Goal: Task Accomplishment & Management: Use online tool/utility

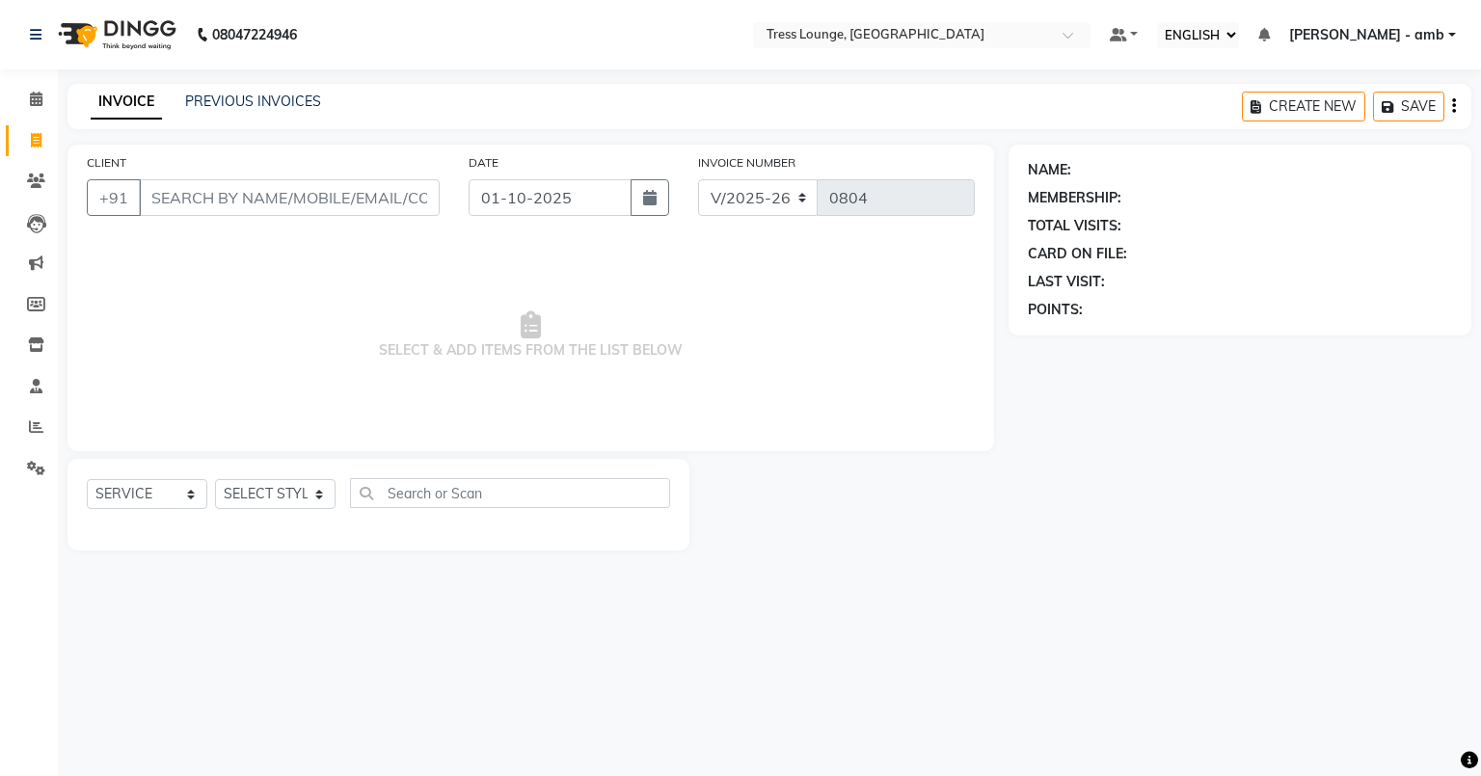
select select "ec"
select select "5899"
select select "service"
drag, startPoint x: 0, startPoint y: 0, endPoint x: 214, endPoint y: 97, distance: 235.1
click at [214, 97] on link "PREVIOUS INVOICES" at bounding box center [253, 101] width 136 height 17
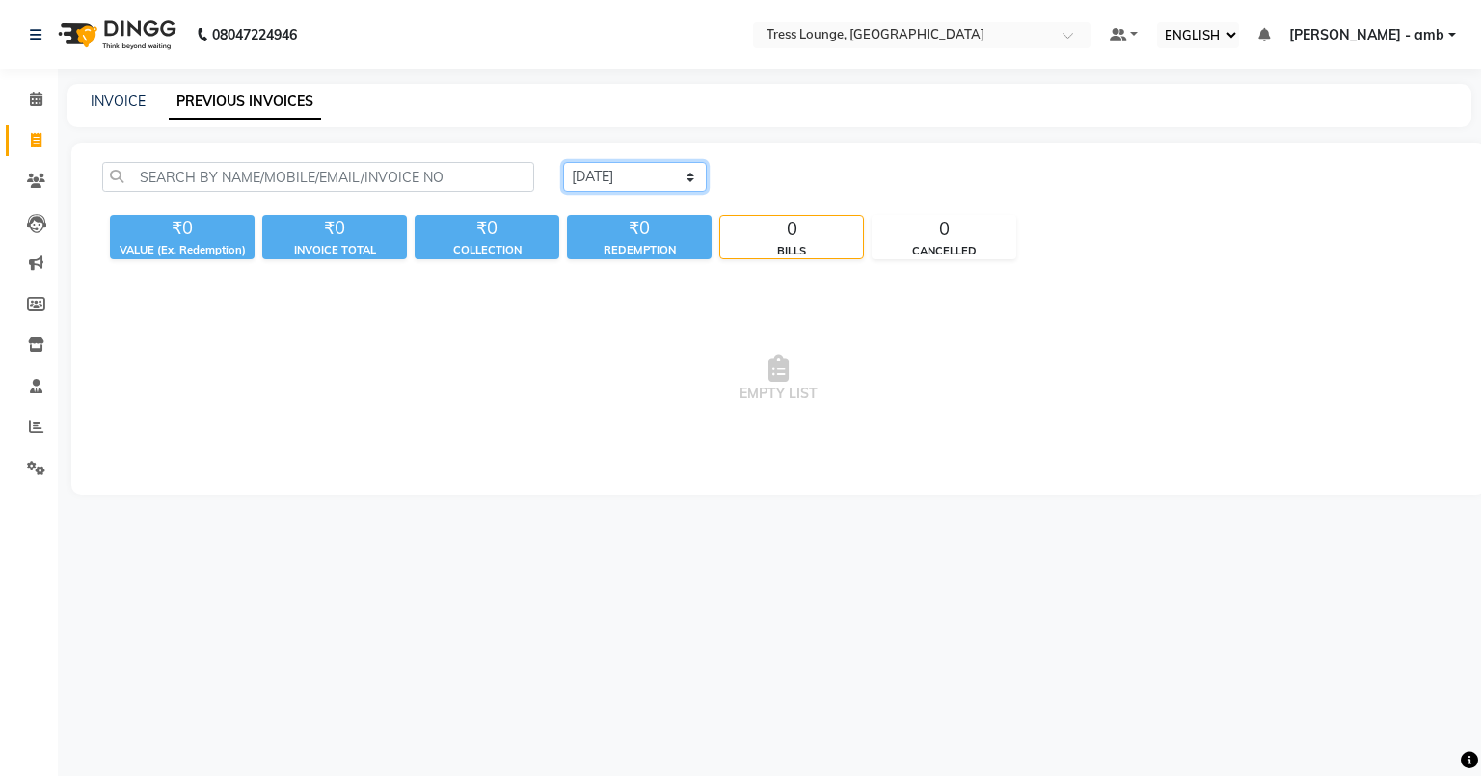
click at [699, 171] on select "[DATE] [DATE] CUSTOM RANGE" at bounding box center [635, 177] width 144 height 30
select select "range"
click at [563, 162] on select "[DATE] [DATE] CUSTOM RANGE" at bounding box center [635, 177] width 144 height 30
click at [763, 174] on input "01-10-2025" at bounding box center [788, 177] width 143 height 27
select select "10"
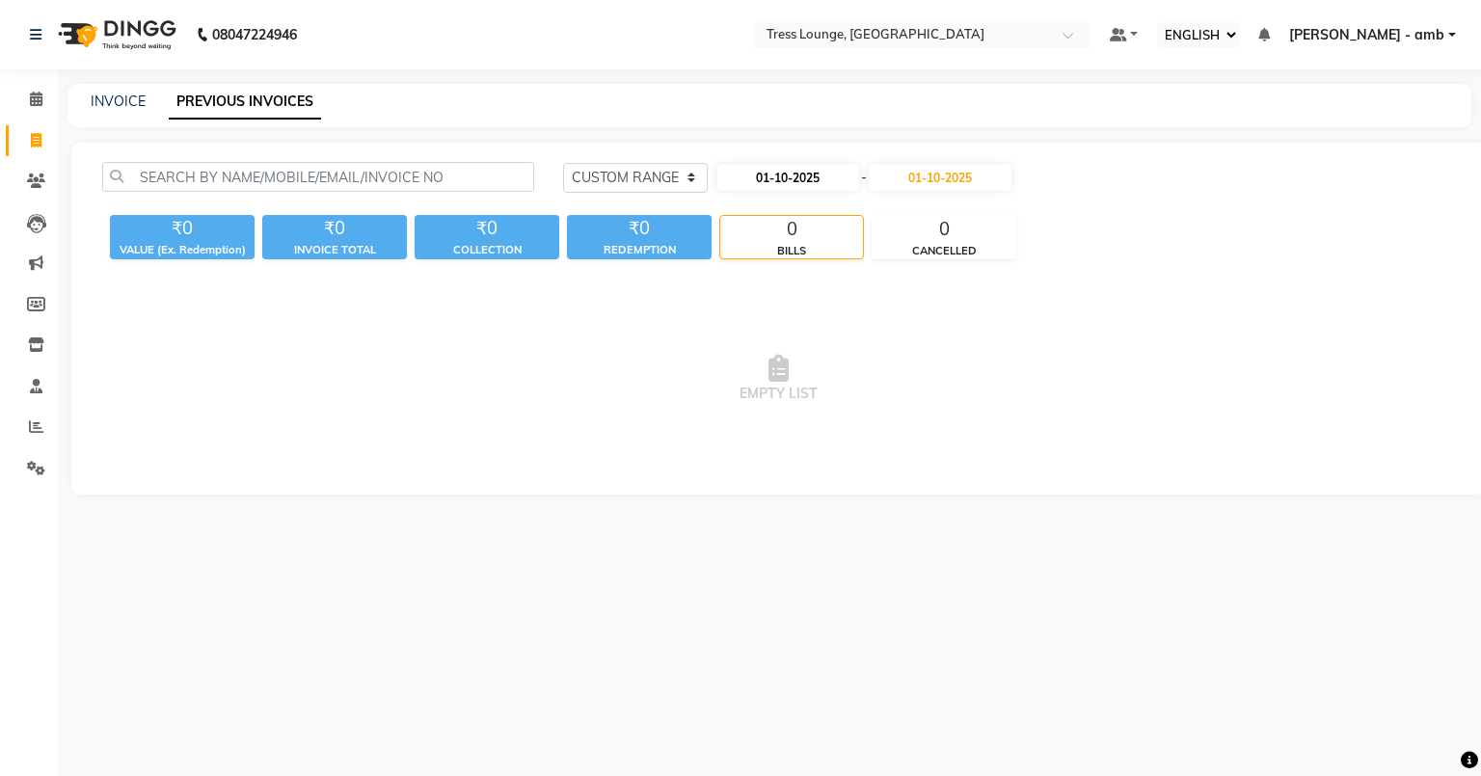
select select "2025"
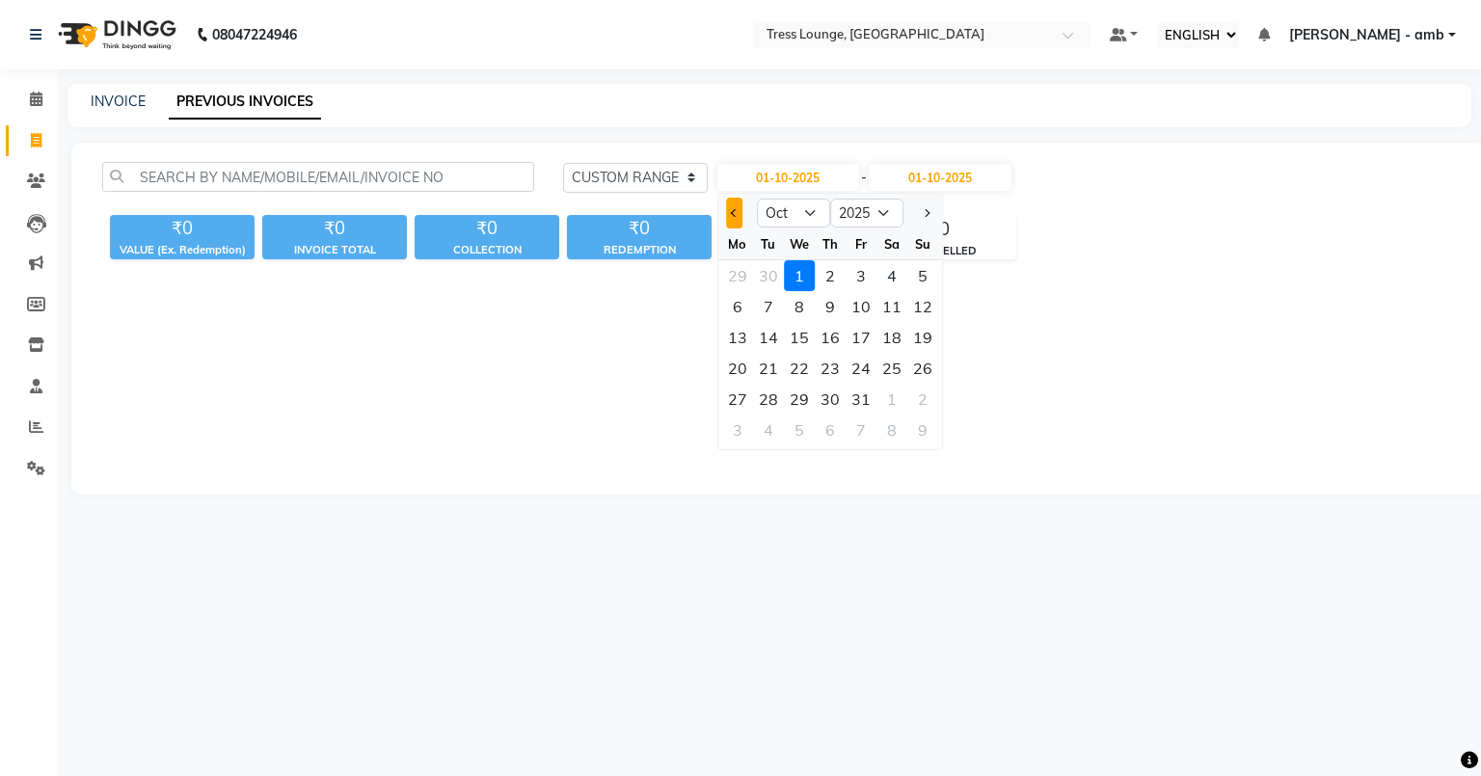
click at [733, 208] on button "Previous month" at bounding box center [734, 213] width 16 height 31
select select "9"
click at [729, 269] on div "1" at bounding box center [737, 275] width 31 height 31
type input "01-09-2025"
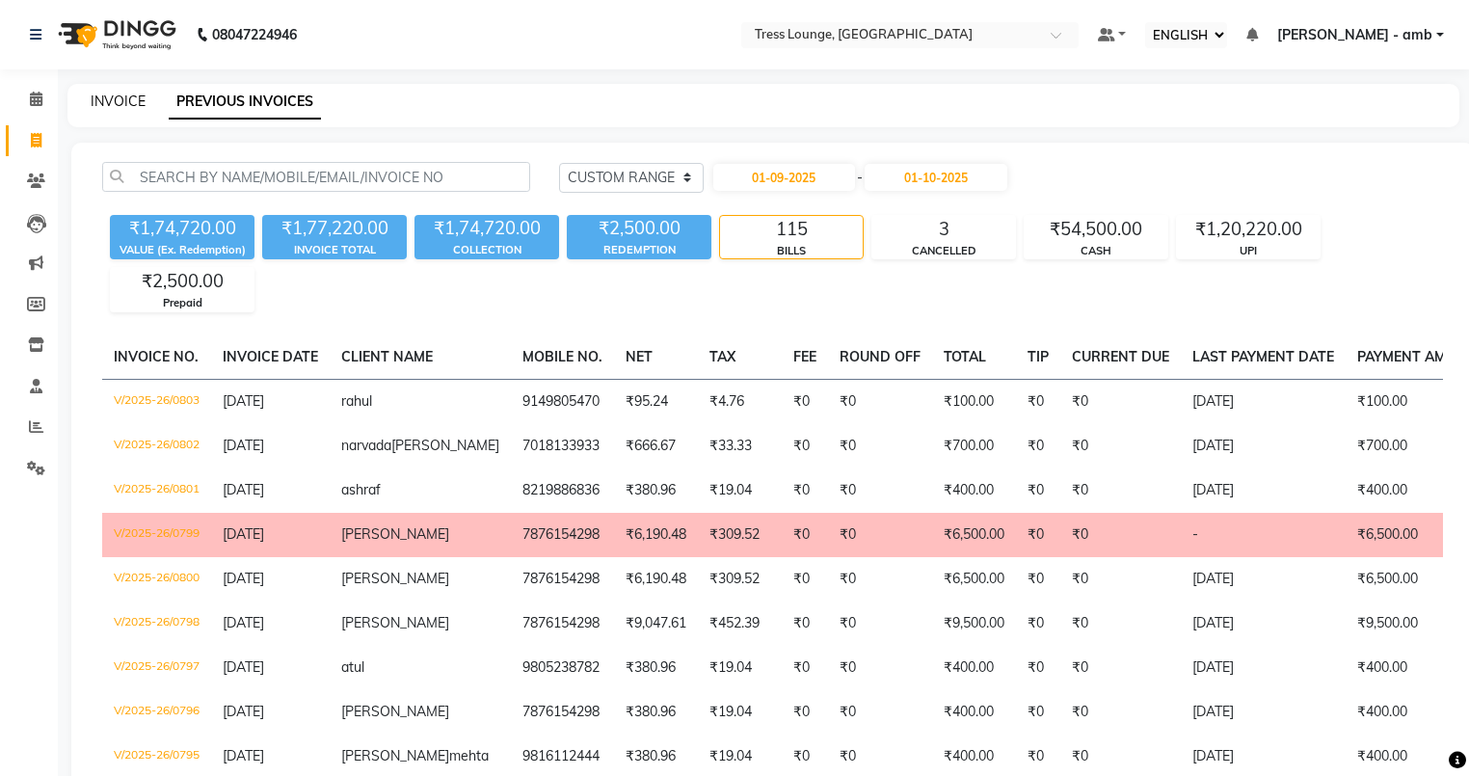
click at [132, 100] on link "INVOICE" at bounding box center [118, 101] width 55 height 17
select select "service"
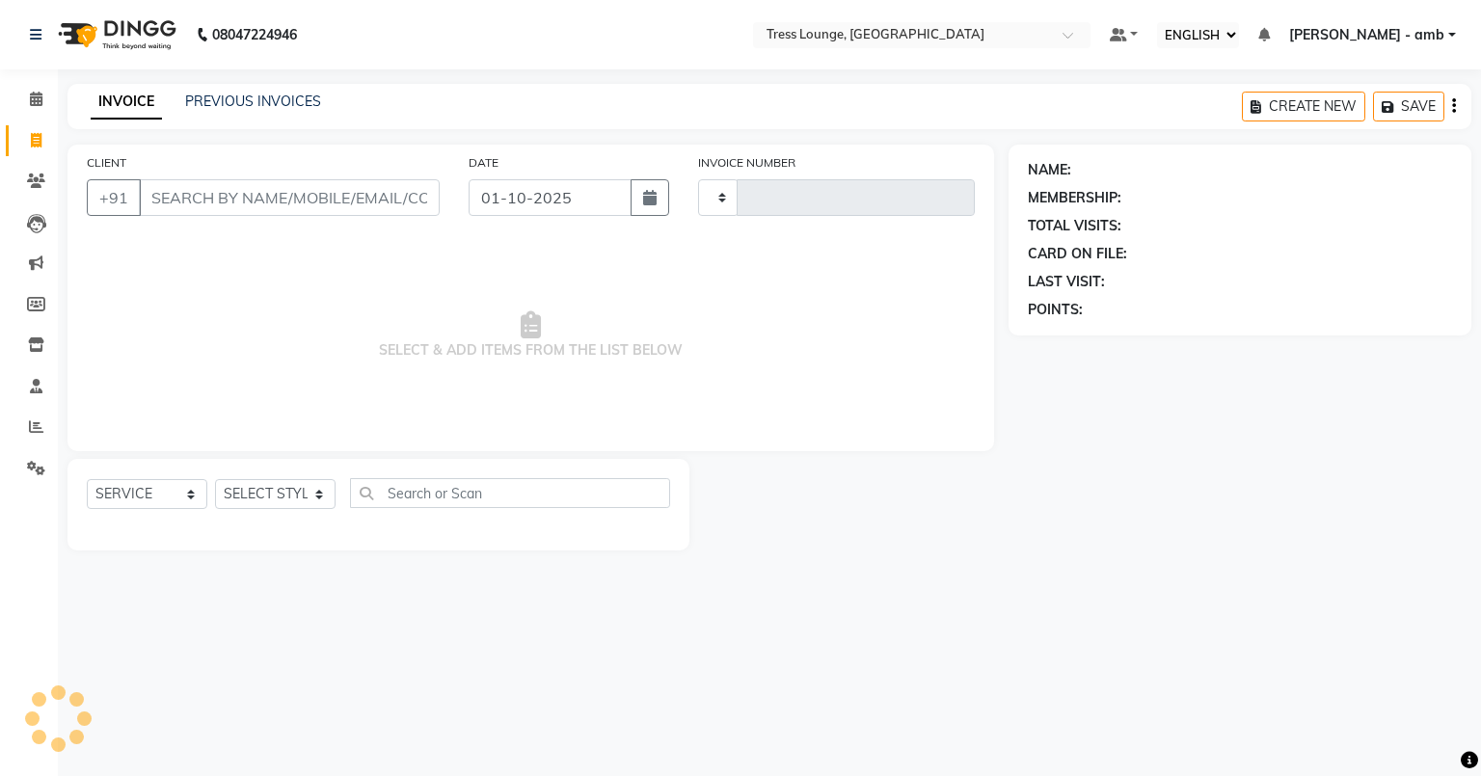
type input "0804"
select select "5899"
click at [289, 104] on link "PREVIOUS INVOICES" at bounding box center [253, 101] width 136 height 17
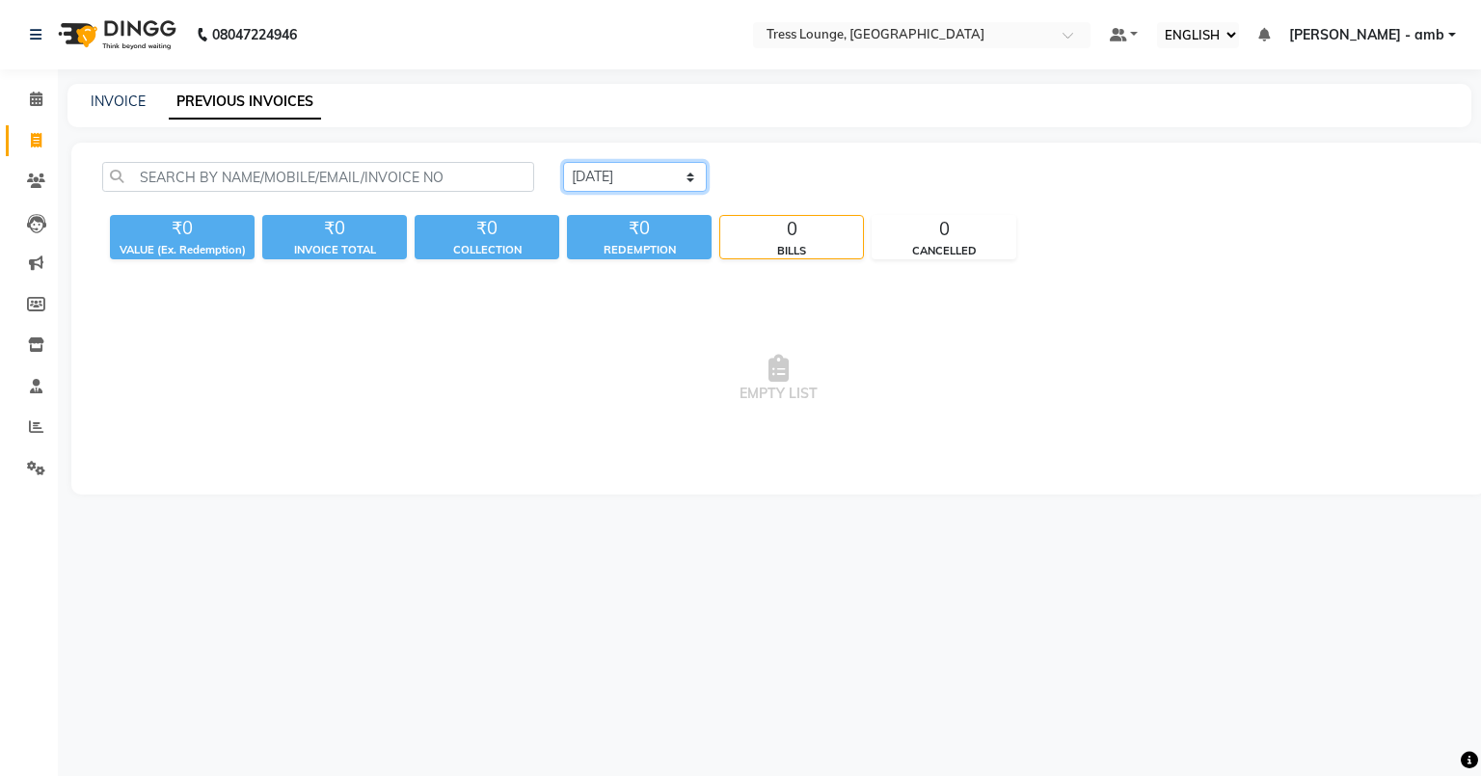
click at [691, 168] on select "[DATE] [DATE] CUSTOM RANGE" at bounding box center [635, 177] width 144 height 30
select select "[DATE]"
click at [563, 162] on select "[DATE] [DATE] CUSTOM RANGE" at bounding box center [635, 177] width 144 height 30
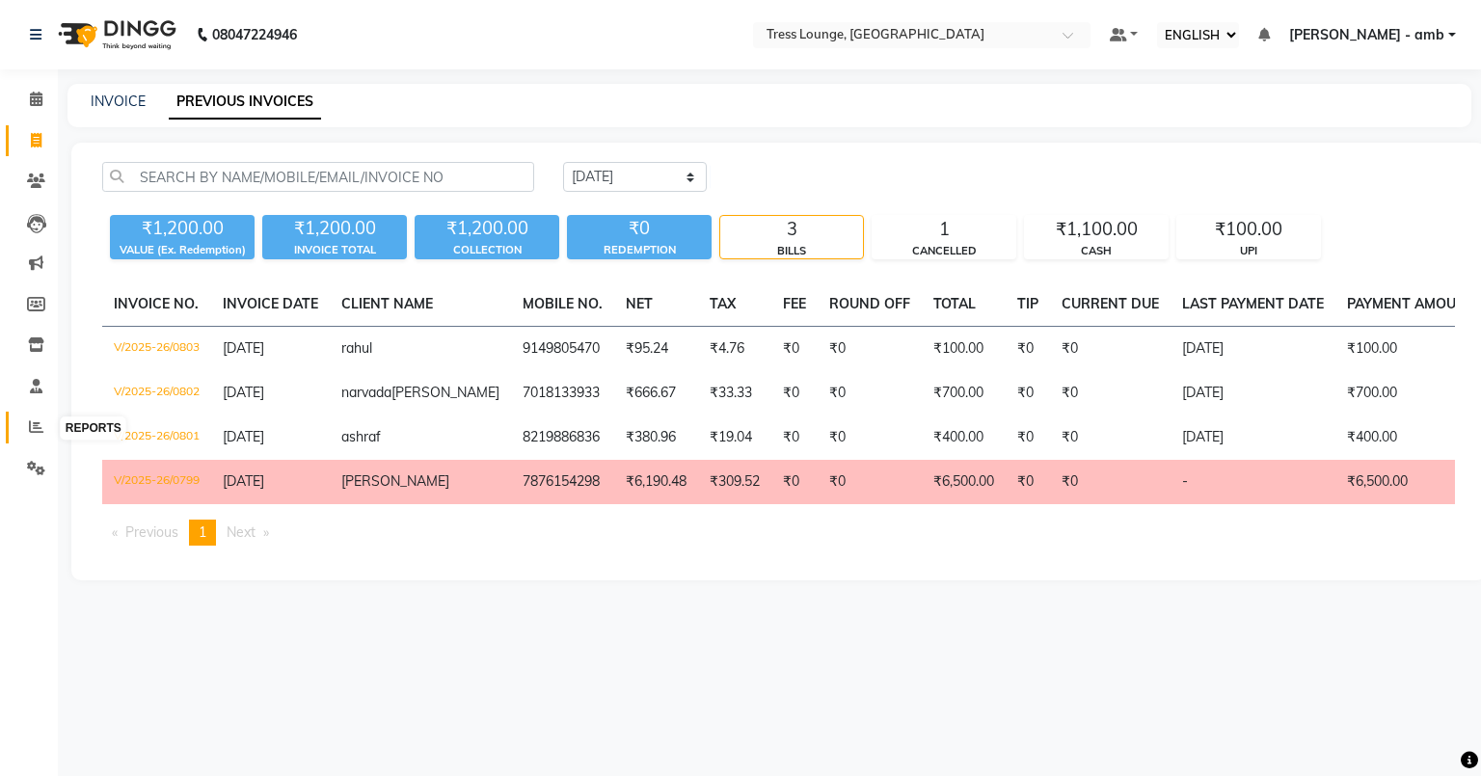
click at [33, 425] on icon at bounding box center [36, 426] width 14 height 14
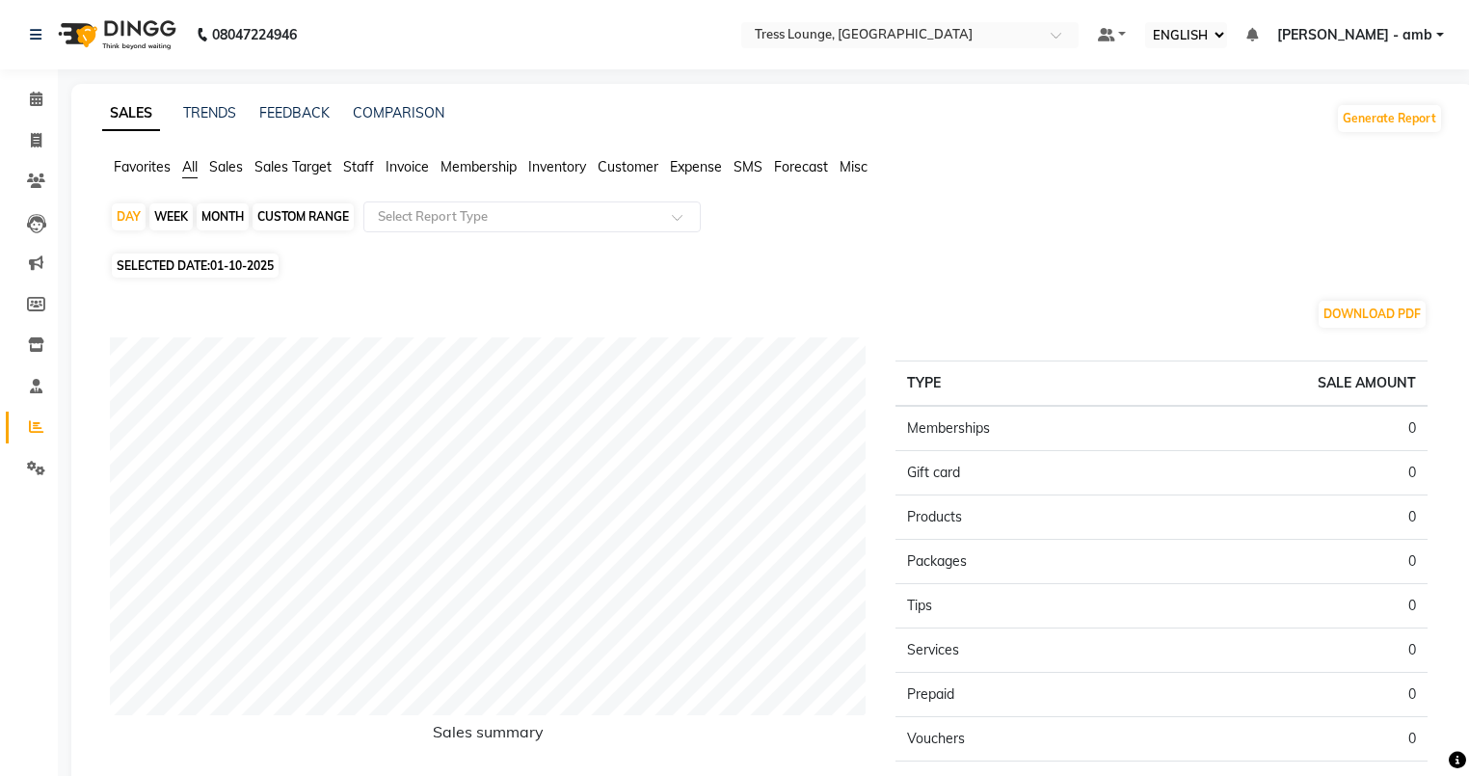
click at [219, 265] on span "01-10-2025" at bounding box center [242, 265] width 64 height 14
select select "10"
select select "2025"
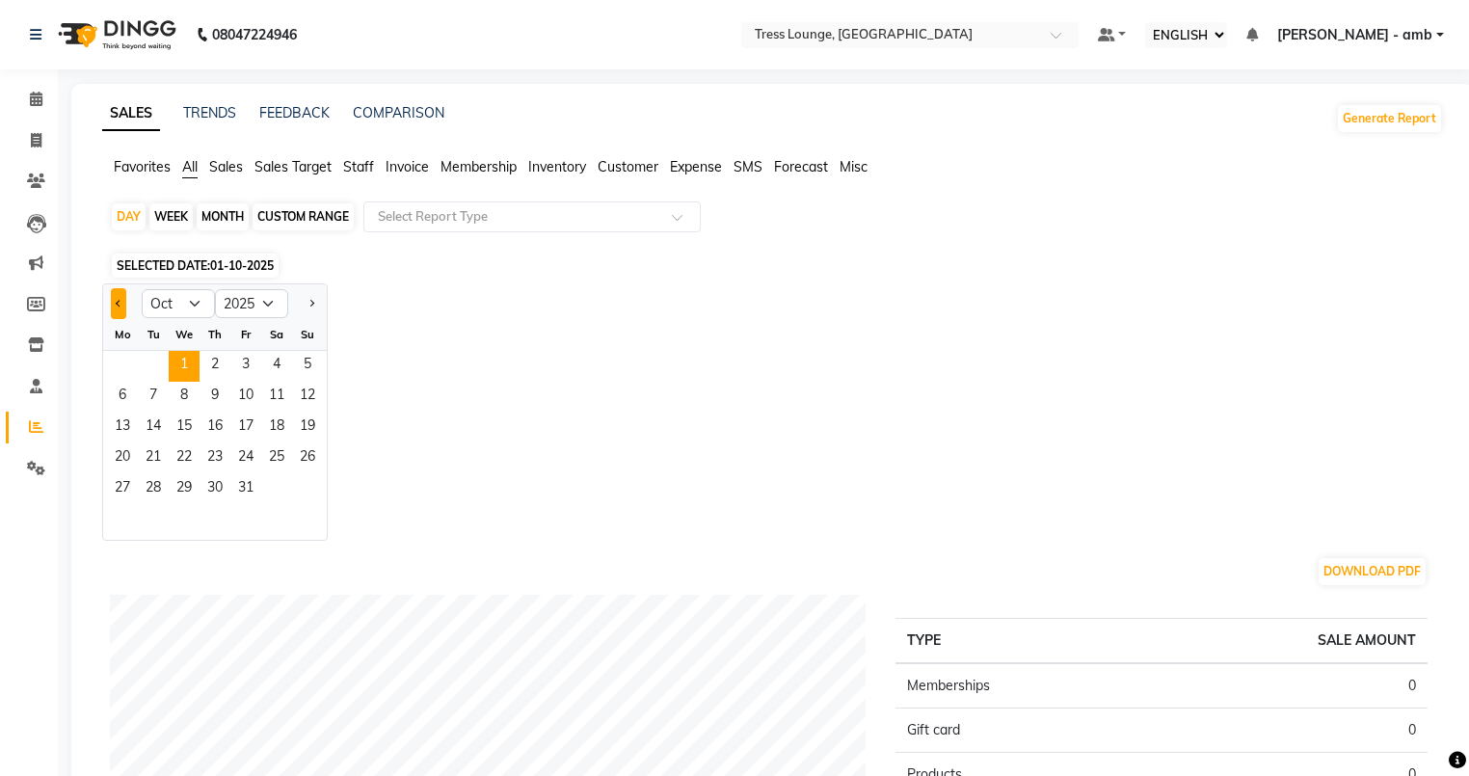
click at [116, 297] on button "Previous month" at bounding box center [118, 303] width 15 height 31
select select "9"
click at [150, 485] on span "30" at bounding box center [153, 489] width 31 height 31
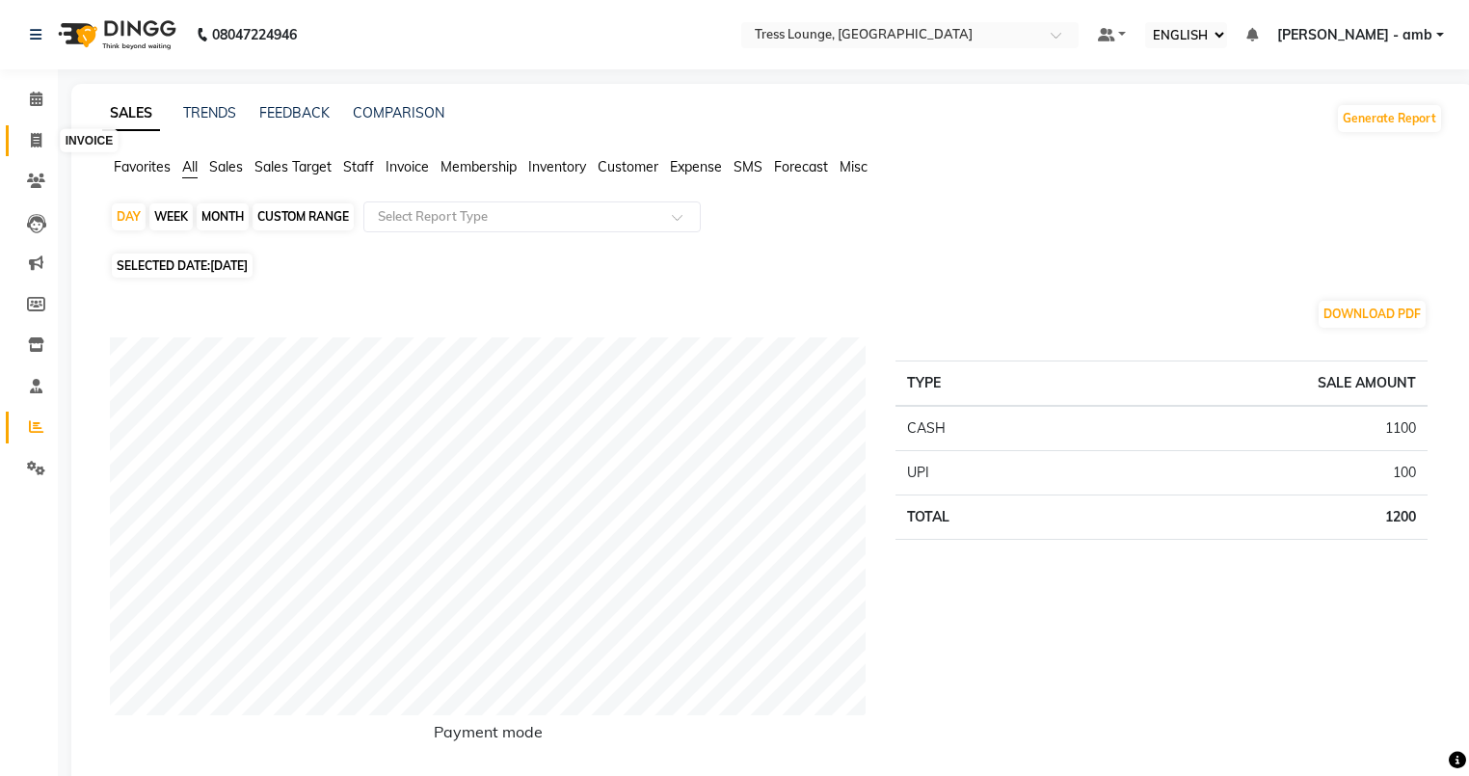
click at [26, 140] on span at bounding box center [36, 141] width 34 height 22
select select "service"
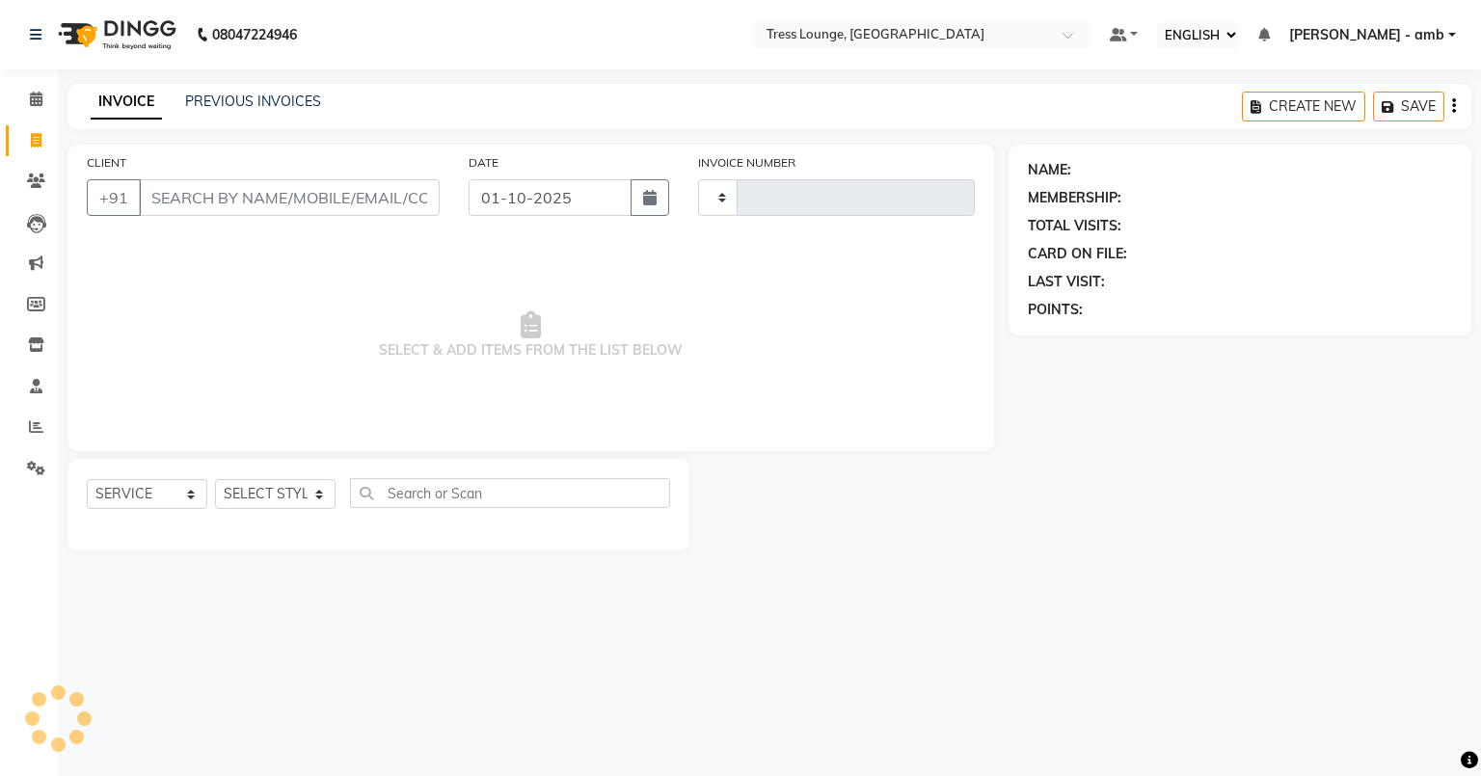
type input "0804"
select select "5899"
click at [239, 95] on link "PREVIOUS INVOICES" at bounding box center [253, 101] width 136 height 17
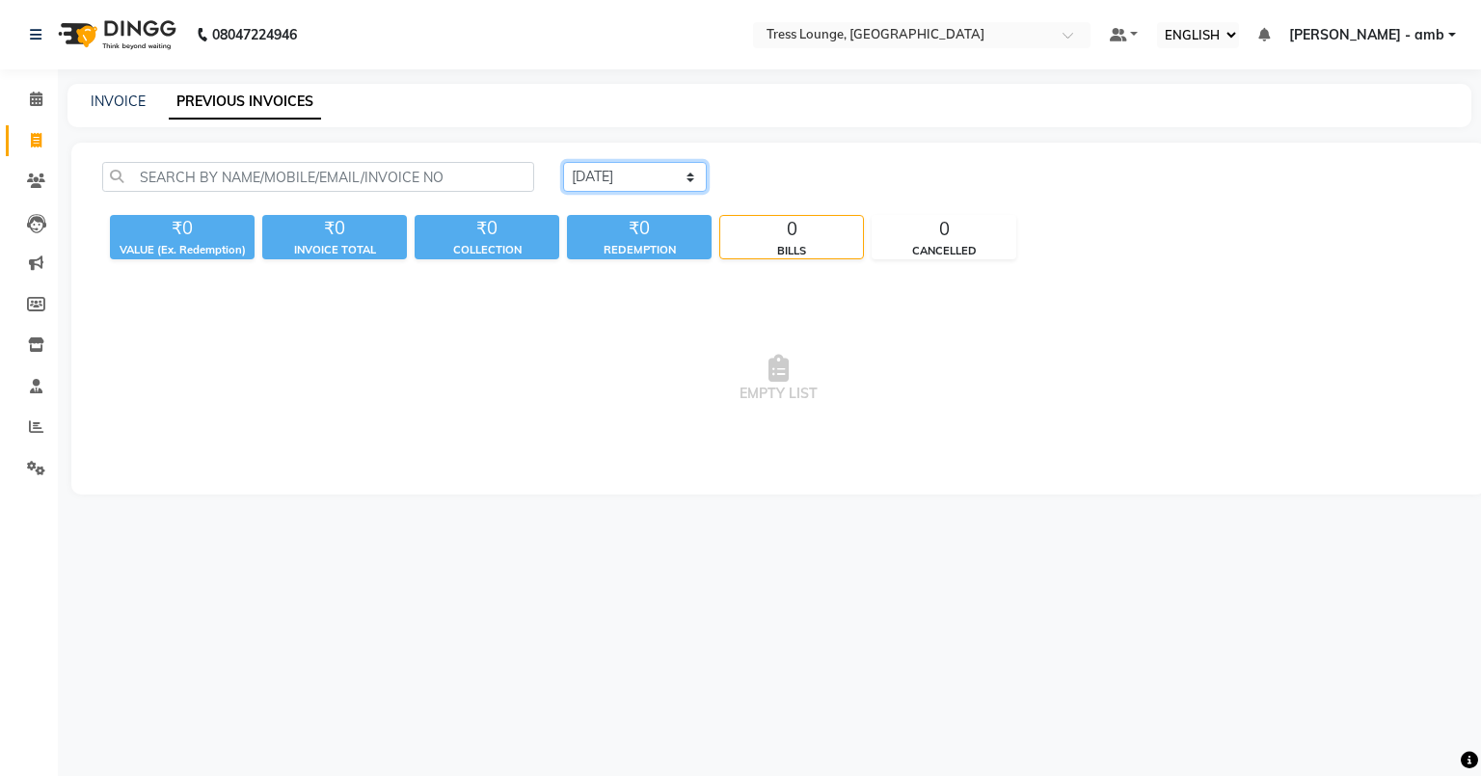
click at [689, 183] on select "[DATE] [DATE] CUSTOM RANGE" at bounding box center [635, 177] width 144 height 30
click at [563, 162] on select "[DATE] [DATE] CUSTOM RANGE" at bounding box center [635, 177] width 144 height 30
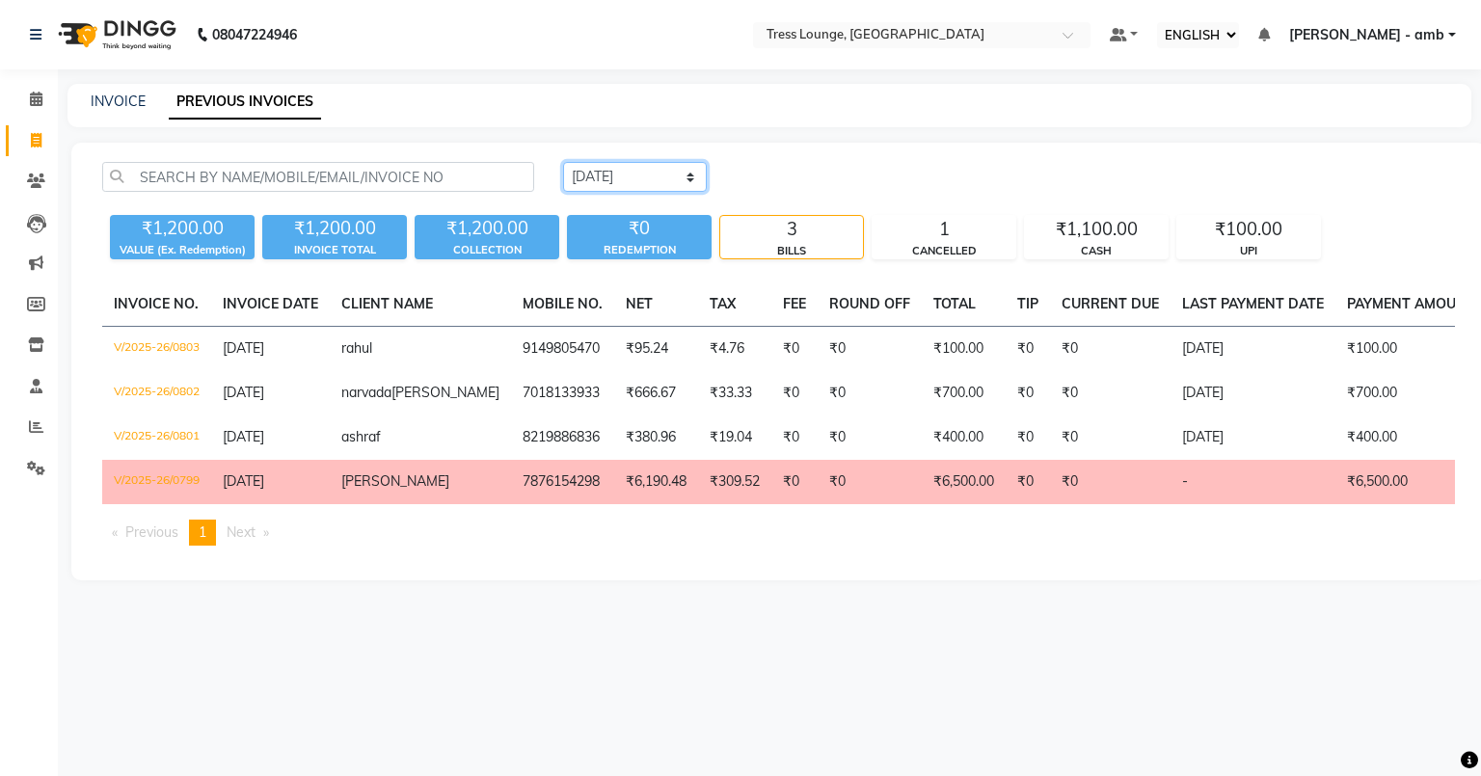
click at [693, 175] on select "[DATE] [DATE] CUSTOM RANGE" at bounding box center [635, 177] width 144 height 30
select select "range"
click at [563, 162] on select "[DATE] [DATE] CUSTOM RANGE" at bounding box center [635, 177] width 144 height 30
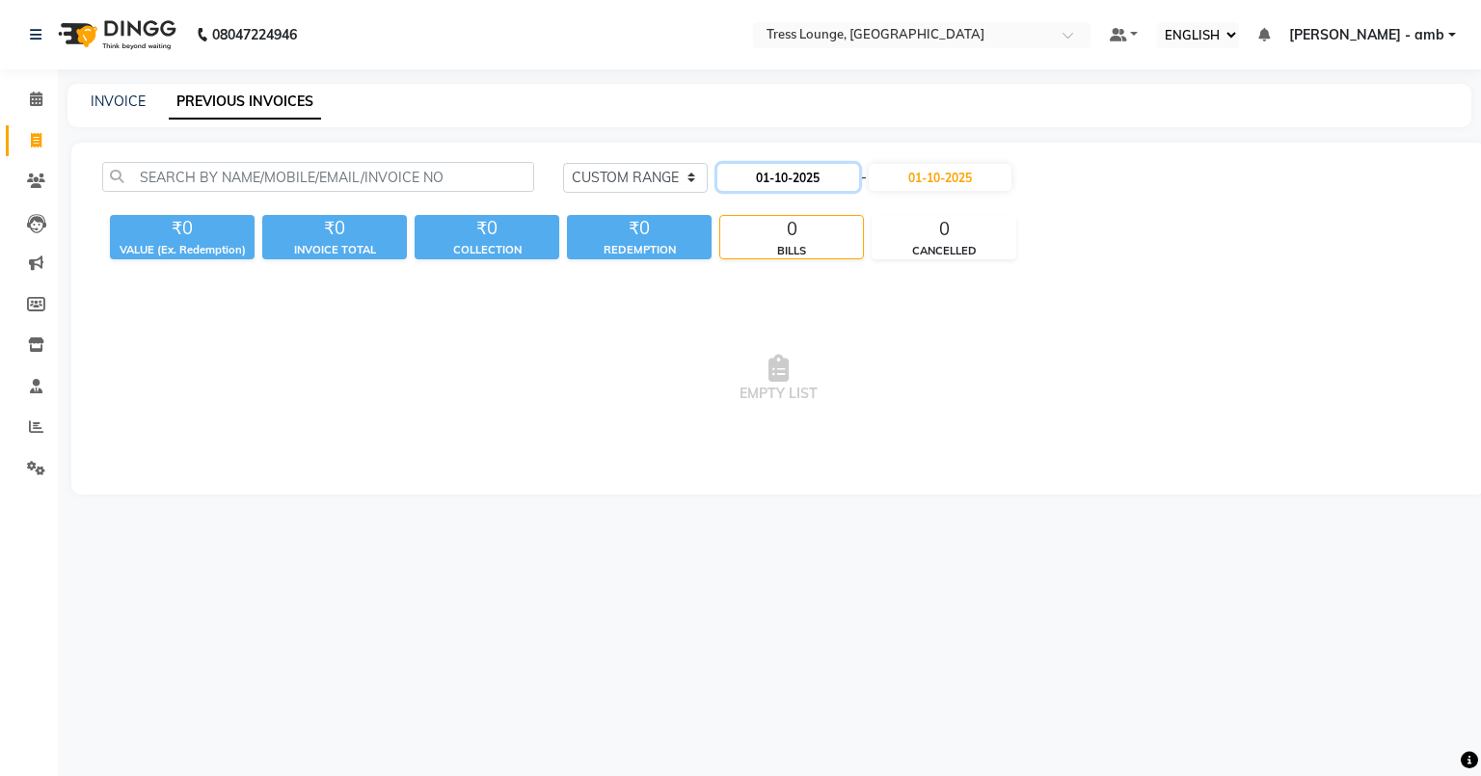
click at [764, 178] on input "01-10-2025" at bounding box center [788, 177] width 143 height 27
select select "10"
select select "2025"
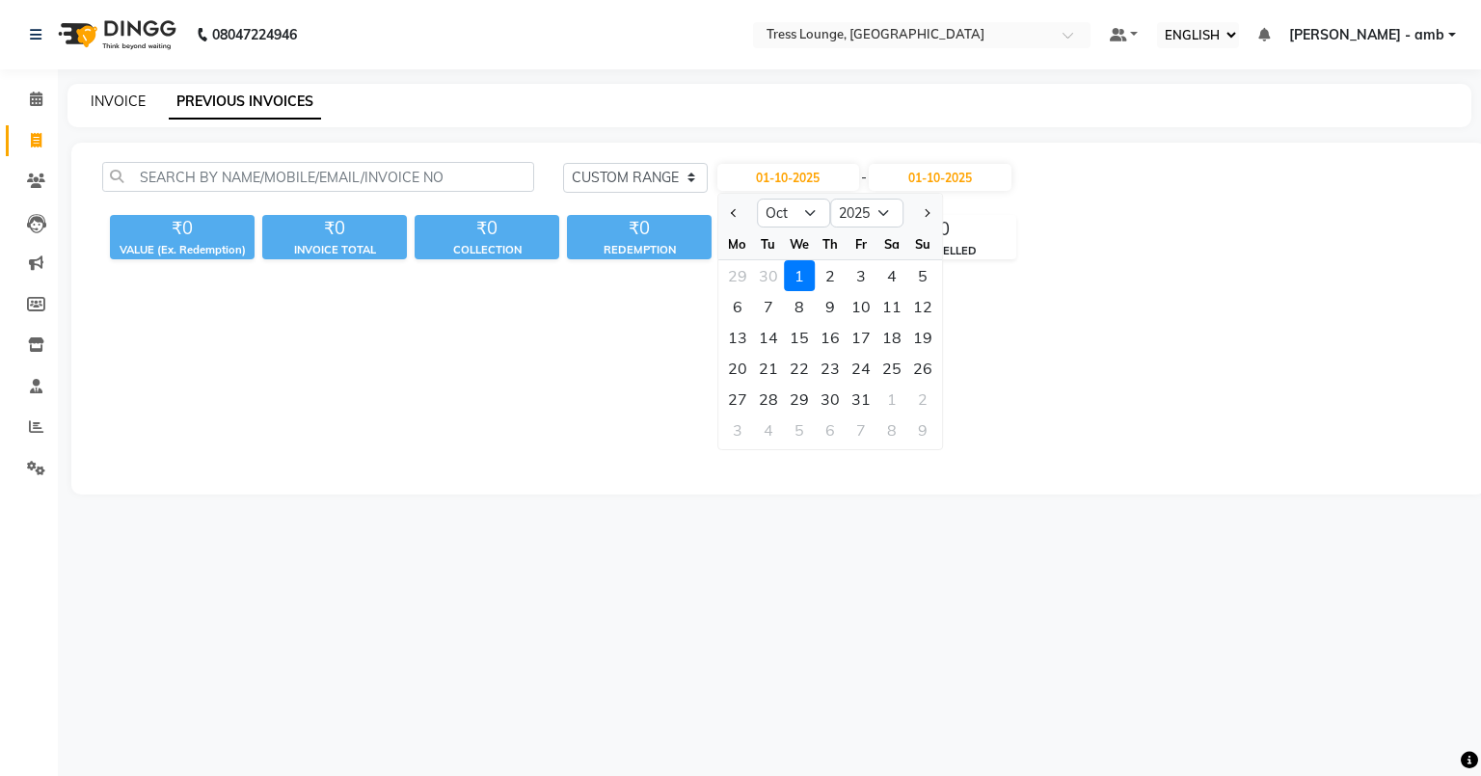
click at [126, 96] on link "INVOICE" at bounding box center [118, 101] width 55 height 17
select select "5899"
select select "service"
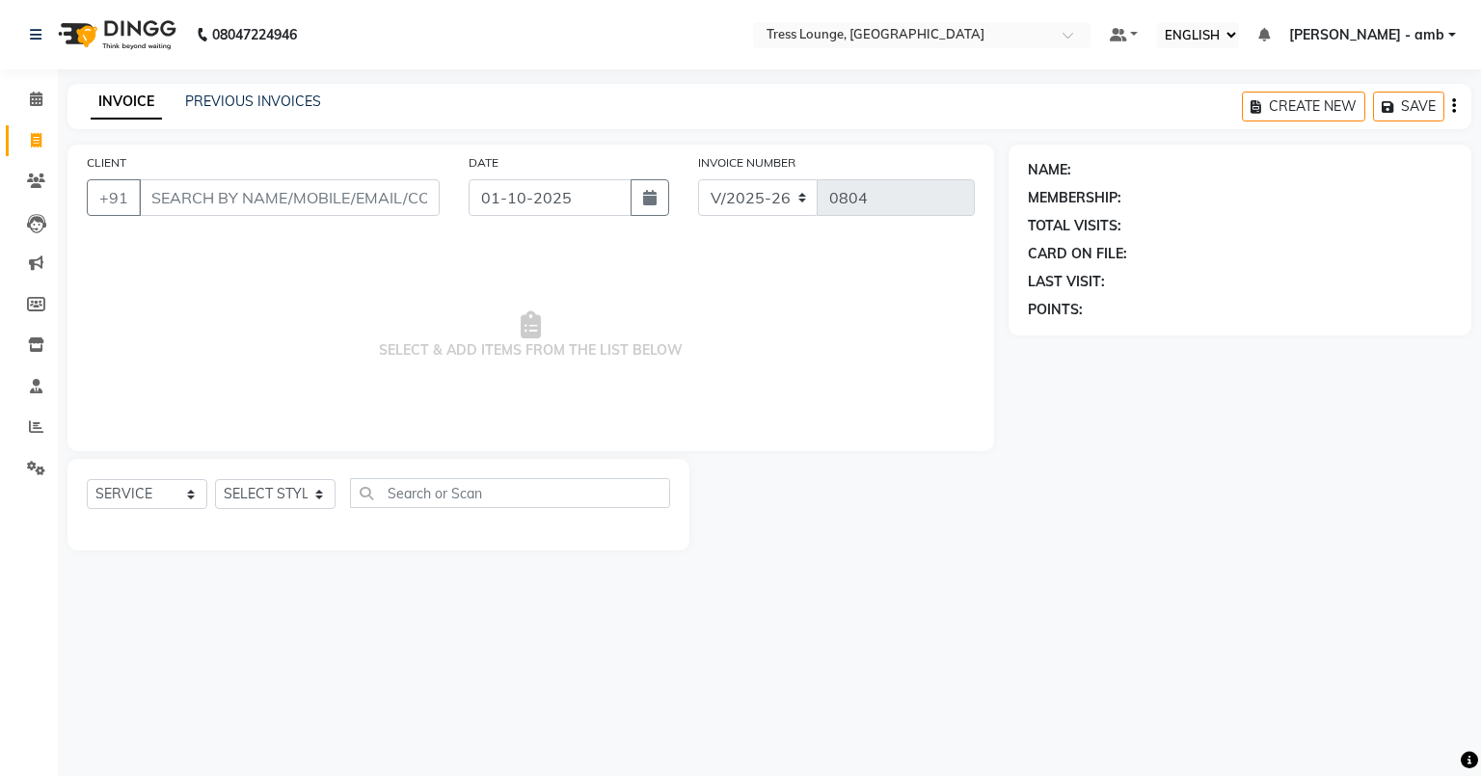
click at [301, 89] on div "INVOICE PREVIOUS INVOICES CREATE NEW SAVE" at bounding box center [769, 106] width 1404 height 45
click at [301, 94] on link "PREVIOUS INVOICES" at bounding box center [253, 101] width 136 height 17
